Goal: Check status: Check status

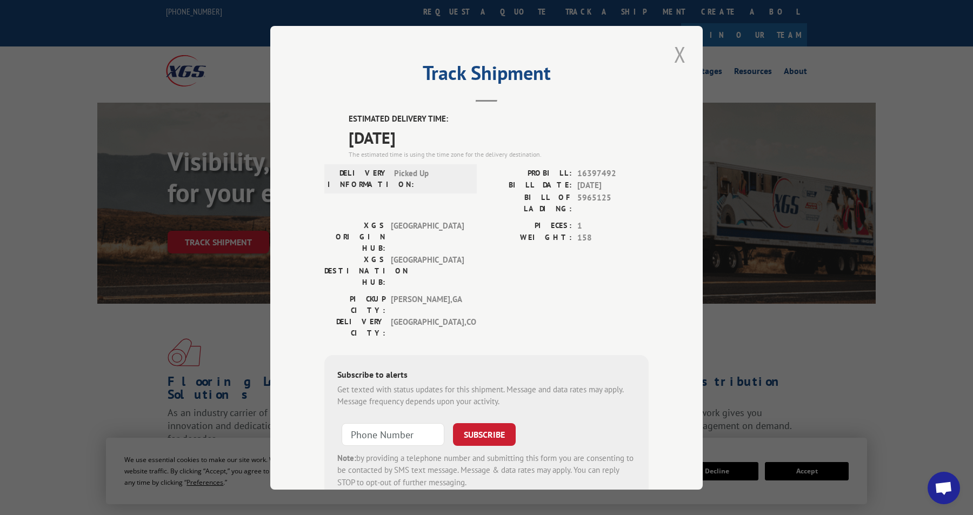
click at [674, 55] on button "Close modal" at bounding box center [680, 54] width 18 height 30
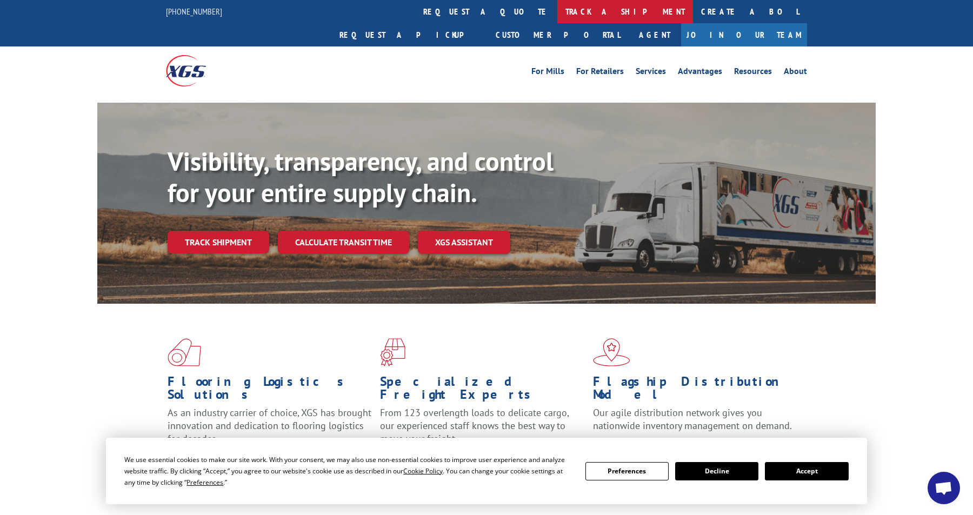
click at [558, 16] on link "track a shipment" at bounding box center [626, 11] width 136 height 23
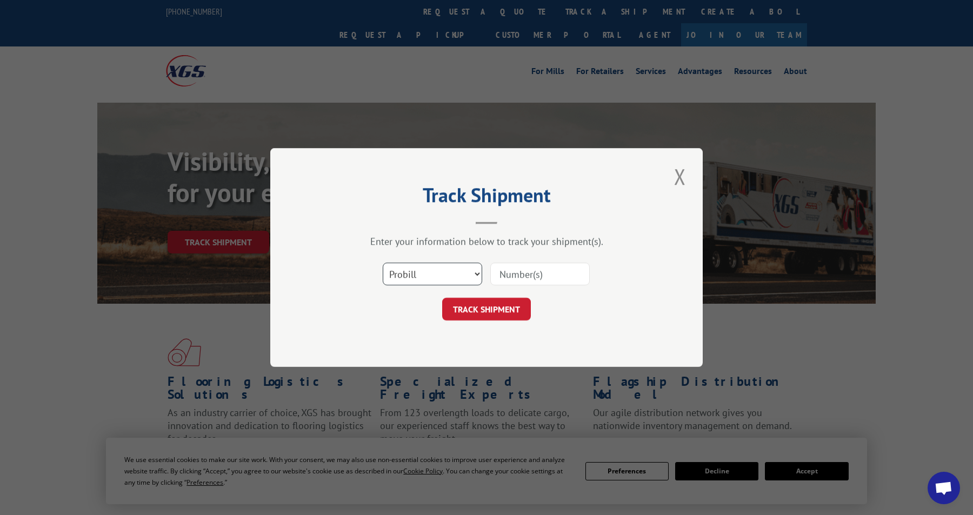
drag, startPoint x: 449, startPoint y: 281, endPoint x: 448, endPoint y: 287, distance: 6.0
click at [449, 281] on select "Select category... Probill BOL PO" at bounding box center [433, 274] width 100 height 23
select select "bol"
click at [383, 263] on select "Select category... Probill BOL PO" at bounding box center [433, 274] width 100 height 23
click at [519, 275] on input at bounding box center [540, 274] width 100 height 23
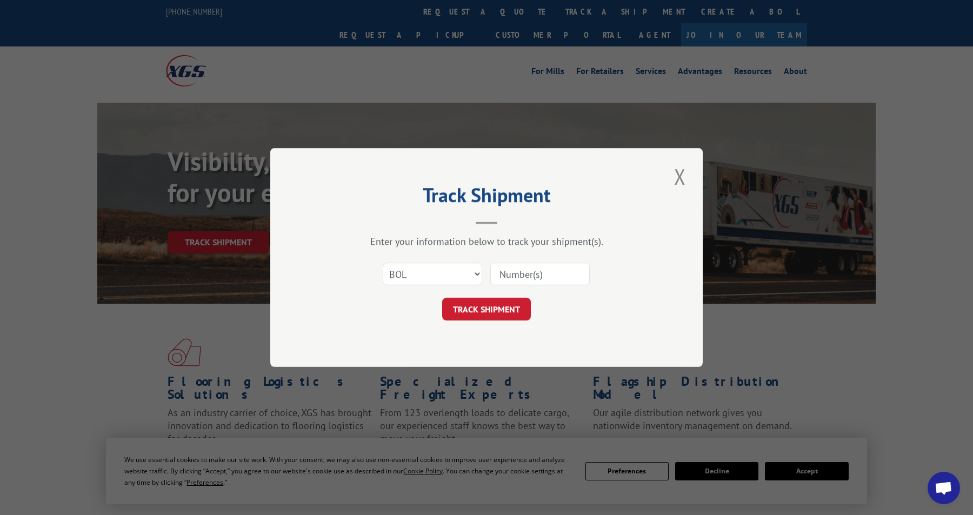
paste input "08502614"
type input "08502614"
click button "TRACK SHIPMENT" at bounding box center [486, 309] width 89 height 23
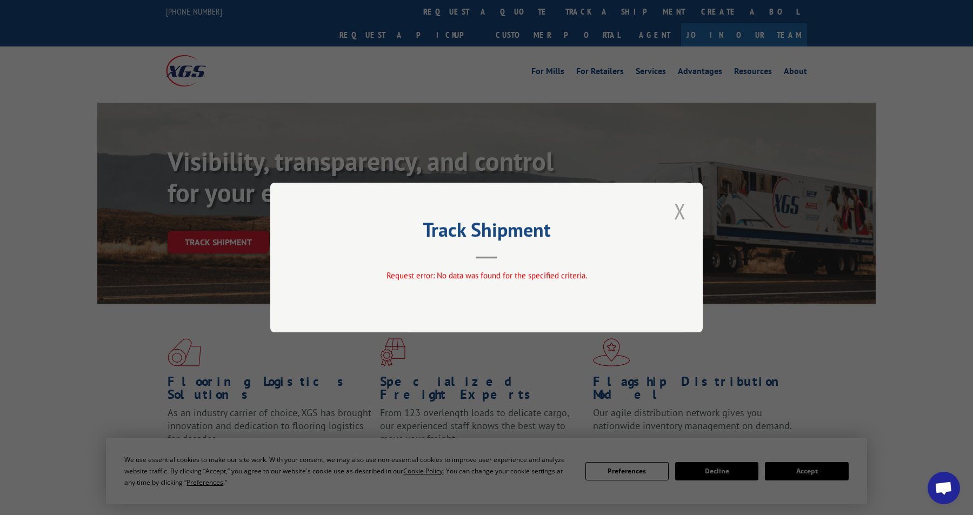
click at [679, 214] on button "Close modal" at bounding box center [680, 211] width 18 height 30
